Goal: Task Accomplishment & Management: Use online tool/utility

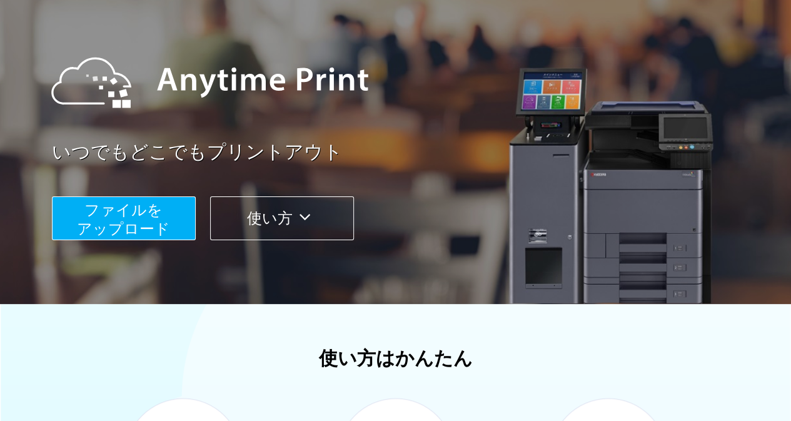
click at [281, 219] on button "使い方" at bounding box center [282, 218] width 144 height 44
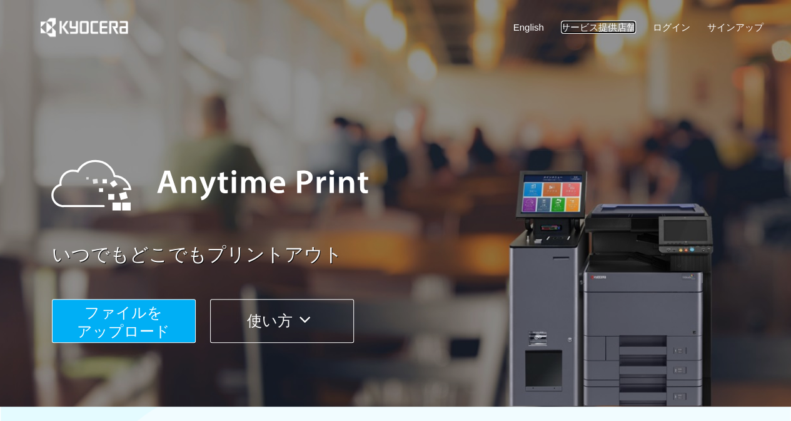
click at [607, 23] on link "サービス提供店舗" at bounding box center [598, 27] width 75 height 13
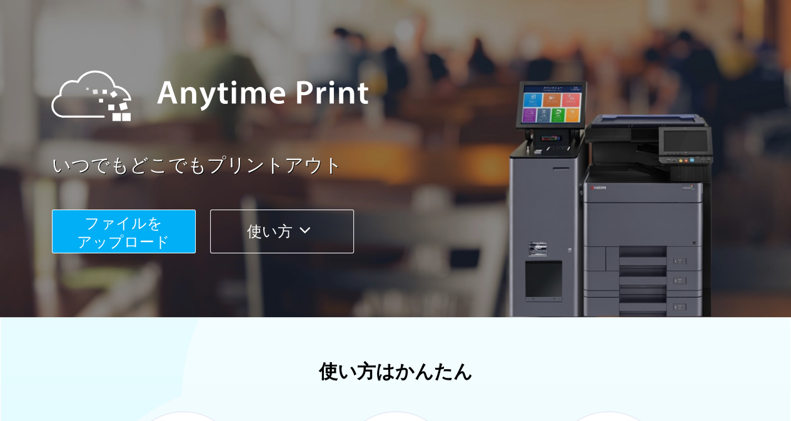
click at [113, 219] on span "ファイルを ​​アップロード" at bounding box center [123, 232] width 93 height 36
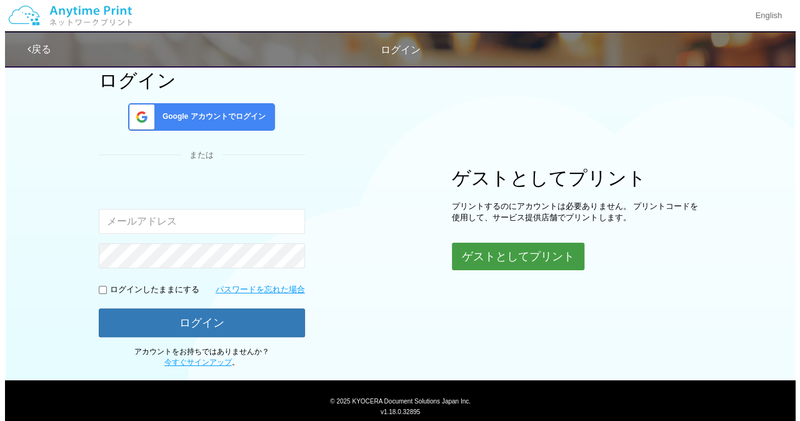
scroll to position [67, 0]
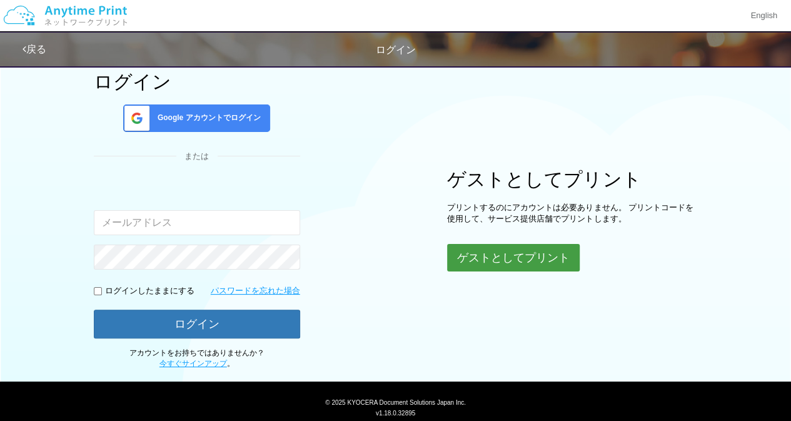
click at [510, 256] on button "ゲストとしてプリント" at bounding box center [513, 258] width 133 height 28
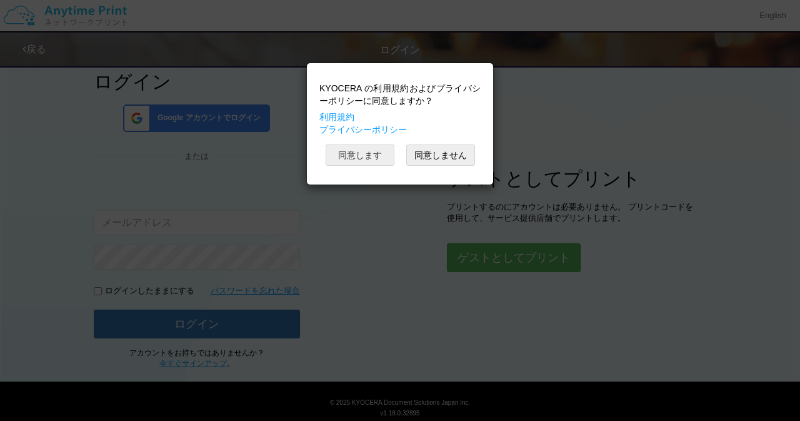
click at [381, 161] on button "同意します" at bounding box center [360, 154] width 69 height 21
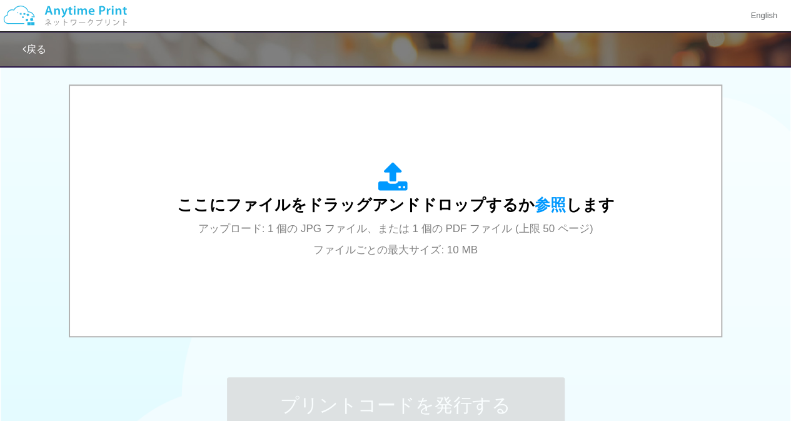
scroll to position [391, 0]
